Goal: Task Accomplishment & Management: Manage account settings

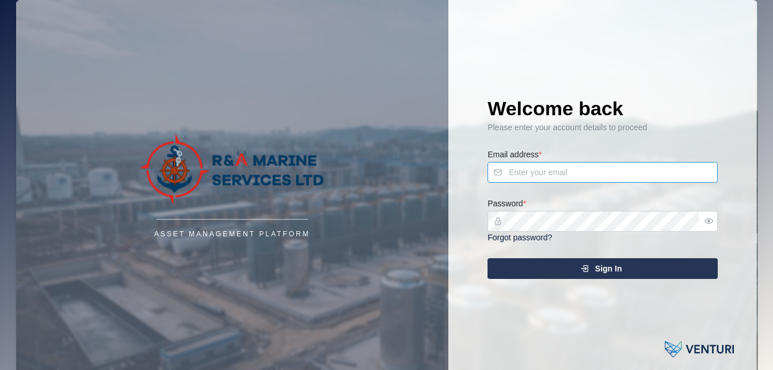
type input "[EMAIL_ADDRESS][DOMAIN_NAME]"
click at [594, 261] on div "Sign In" at bounding box center [601, 269] width 212 height 20
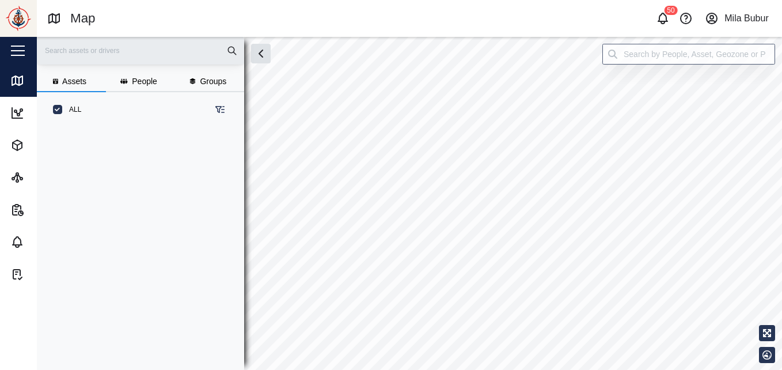
scroll to position [229, 180]
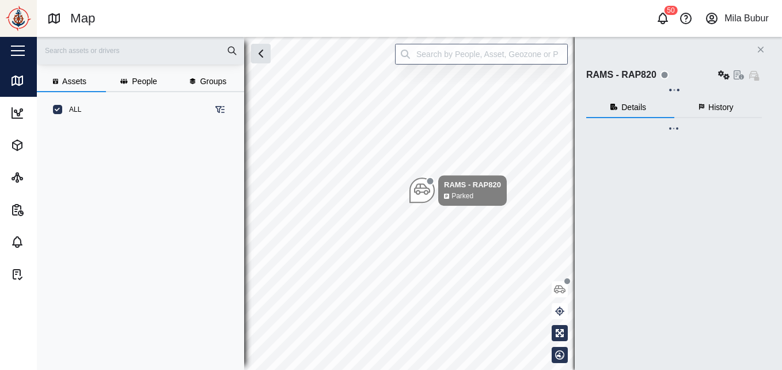
scroll to position [229, 180]
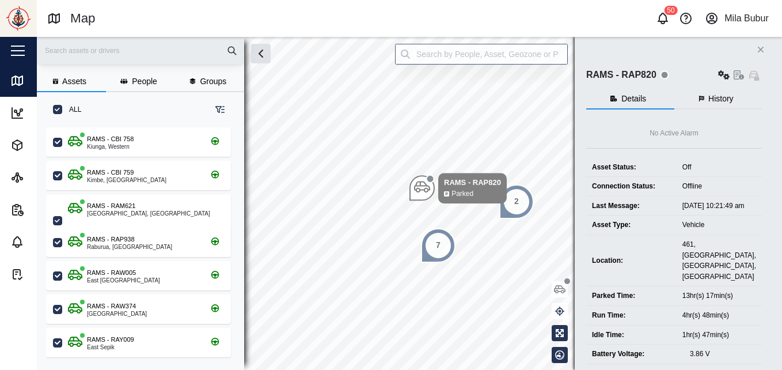
click at [711, 14] on icon "button" at bounding box center [712, 19] width 14 height 14
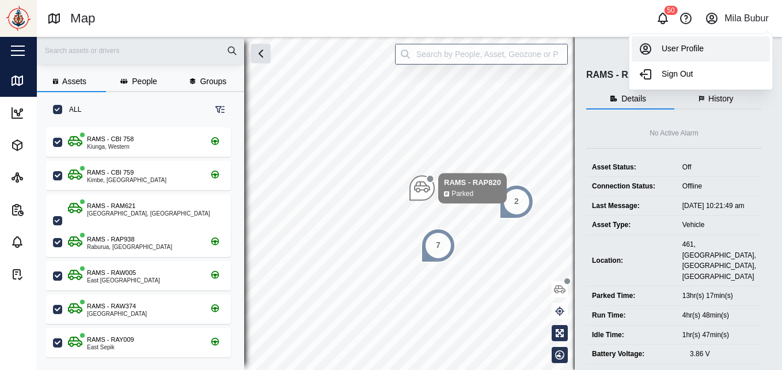
click at [693, 54] on div "User Profile" at bounding box center [701, 49] width 124 height 14
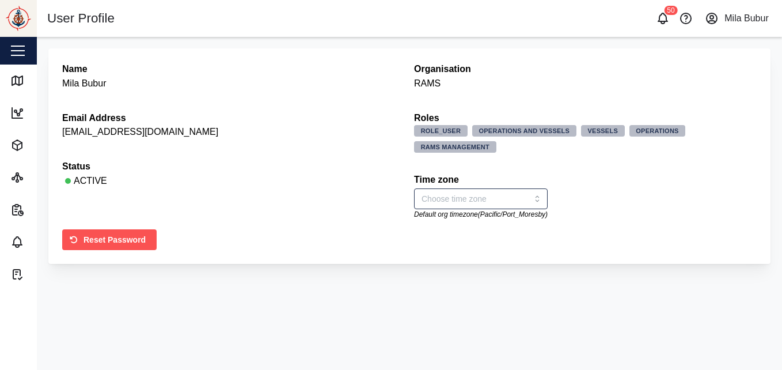
type input "Australia/Brisbane"
click at [26, 45] on button "button" at bounding box center [18, 51] width 20 height 20
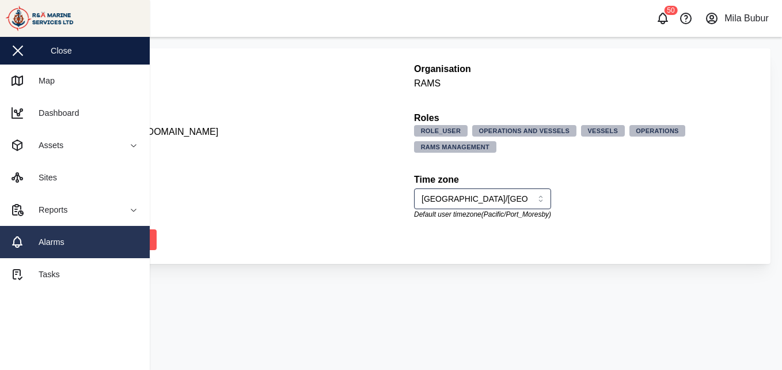
click at [81, 237] on link "Alarms" at bounding box center [75, 242] width 150 height 32
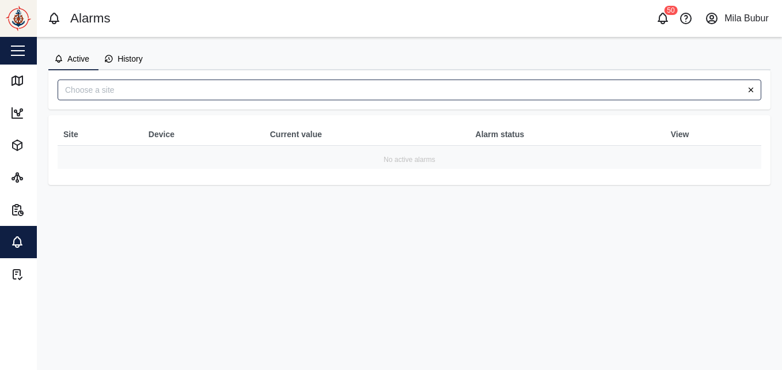
click at [209, 146] on td "No active alarms" at bounding box center [410, 157] width 704 height 24
